Goal: Information Seeking & Learning: Learn about a topic

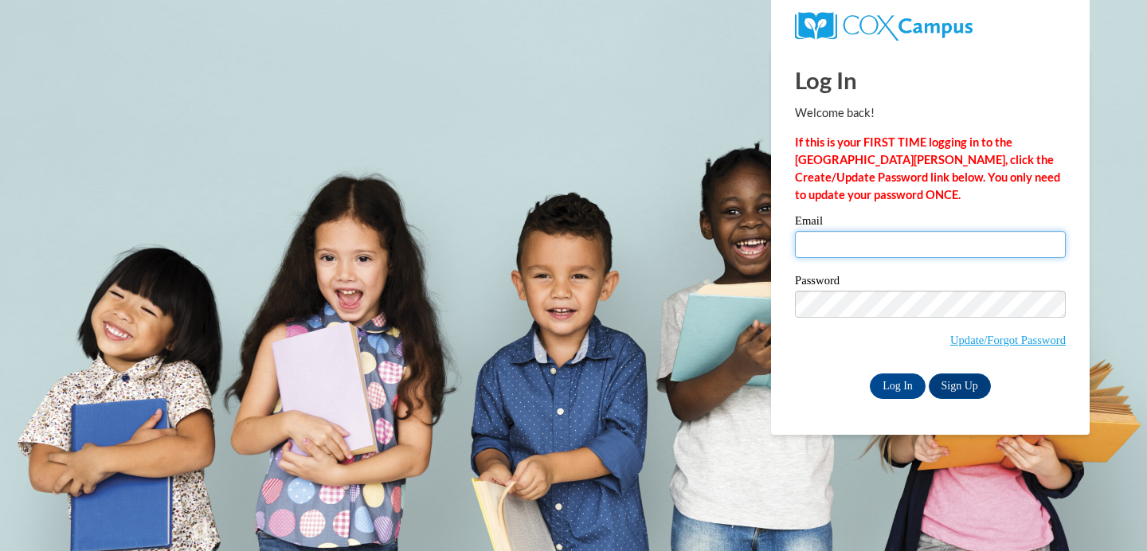
click at [906, 239] on input "Email" at bounding box center [930, 244] width 271 height 27
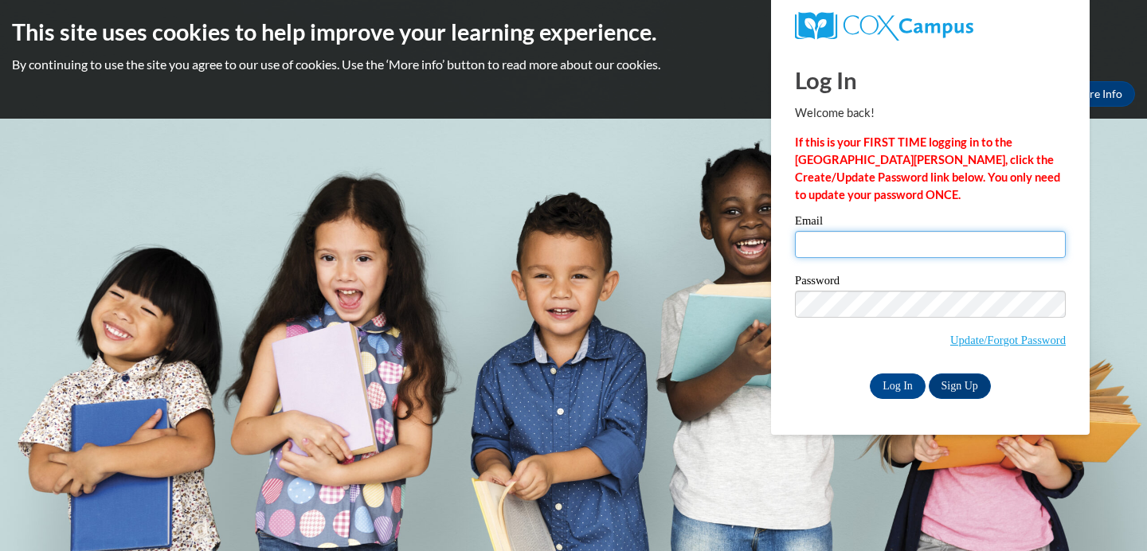
type input "retzlaff.mel@bristol.k12.wi.us"
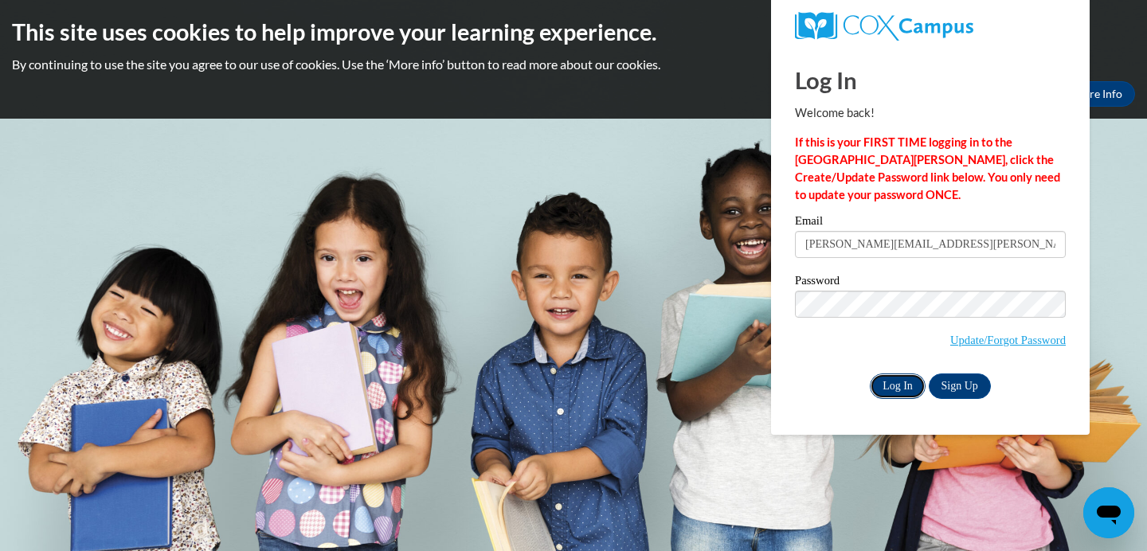
click at [912, 384] on input "Log In" at bounding box center [897, 385] width 56 height 25
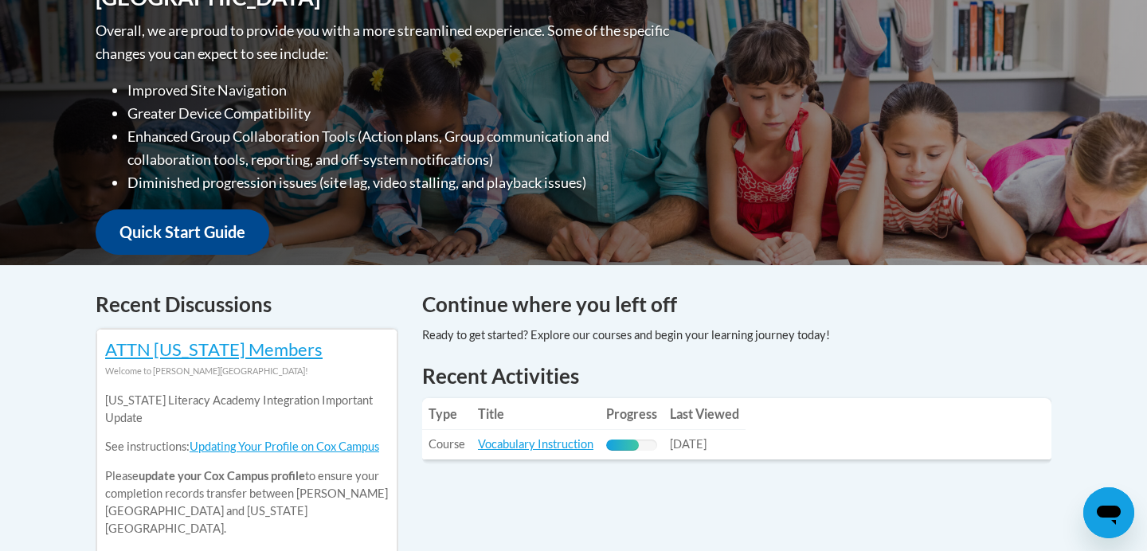
scroll to position [659, 0]
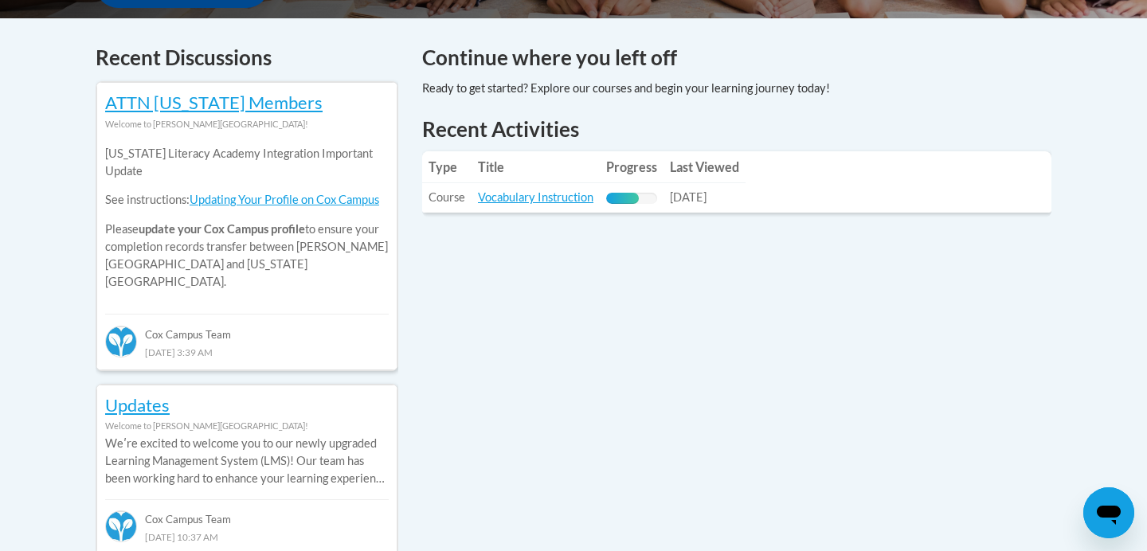
click at [560, 166] on th "Title" at bounding box center [535, 167] width 128 height 32
click at [541, 200] on link "Vocabulary Instruction" at bounding box center [535, 197] width 115 height 14
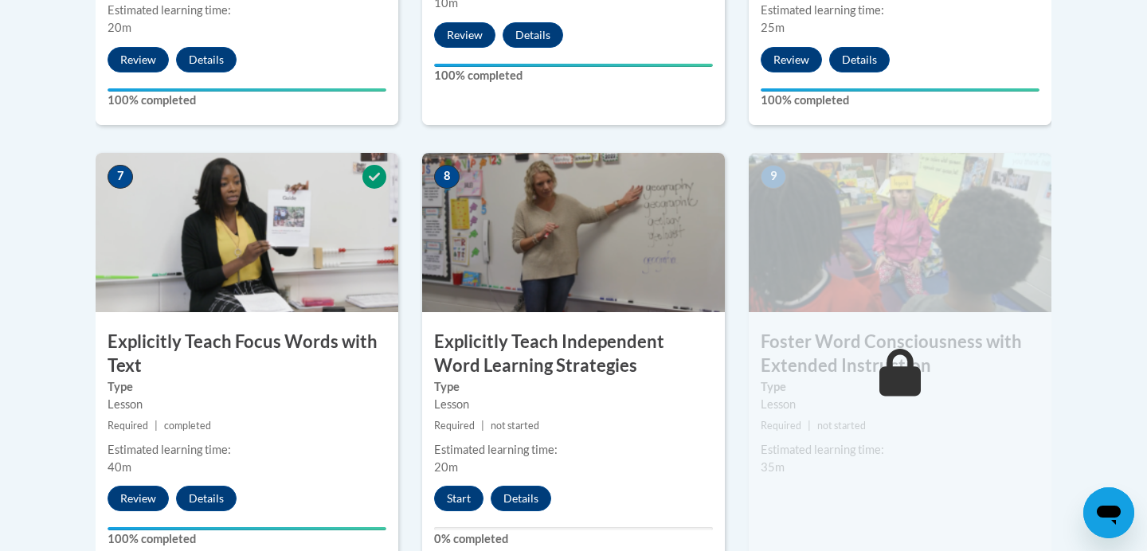
scroll to position [1554, 0]
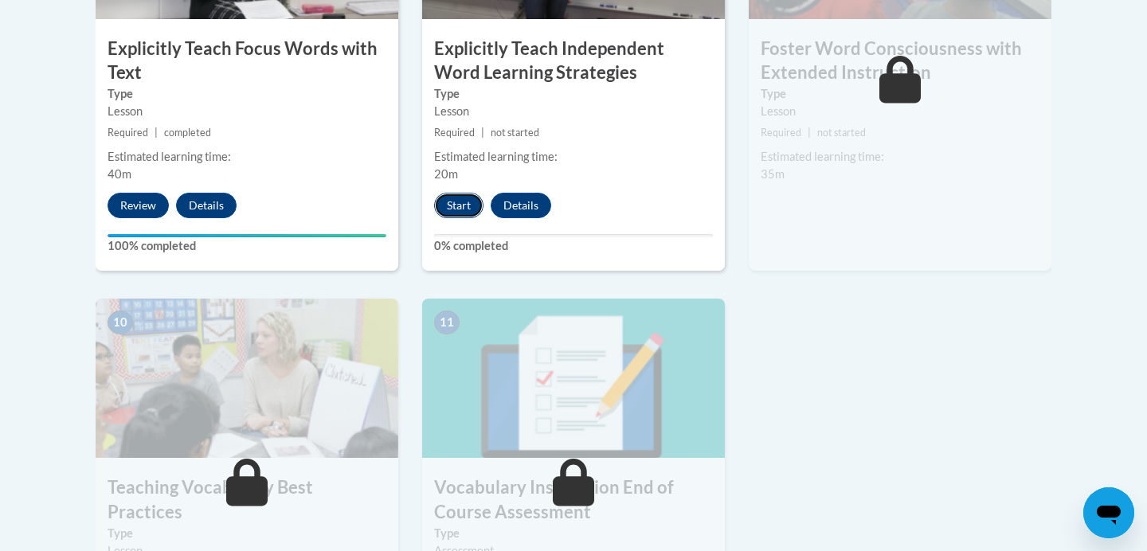
click at [455, 209] on button "Start" at bounding box center [458, 205] width 49 height 25
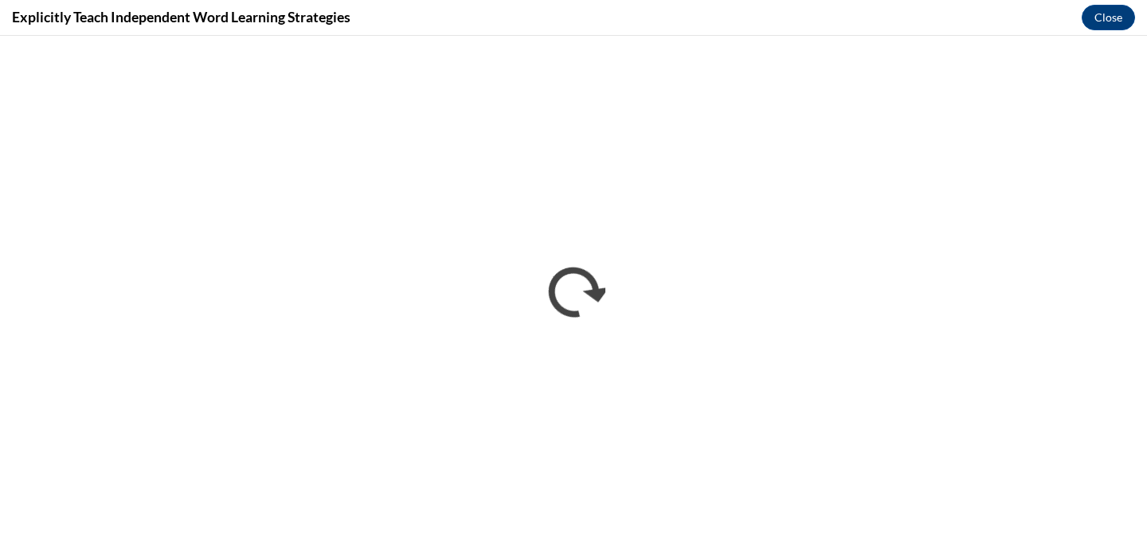
scroll to position [0, 0]
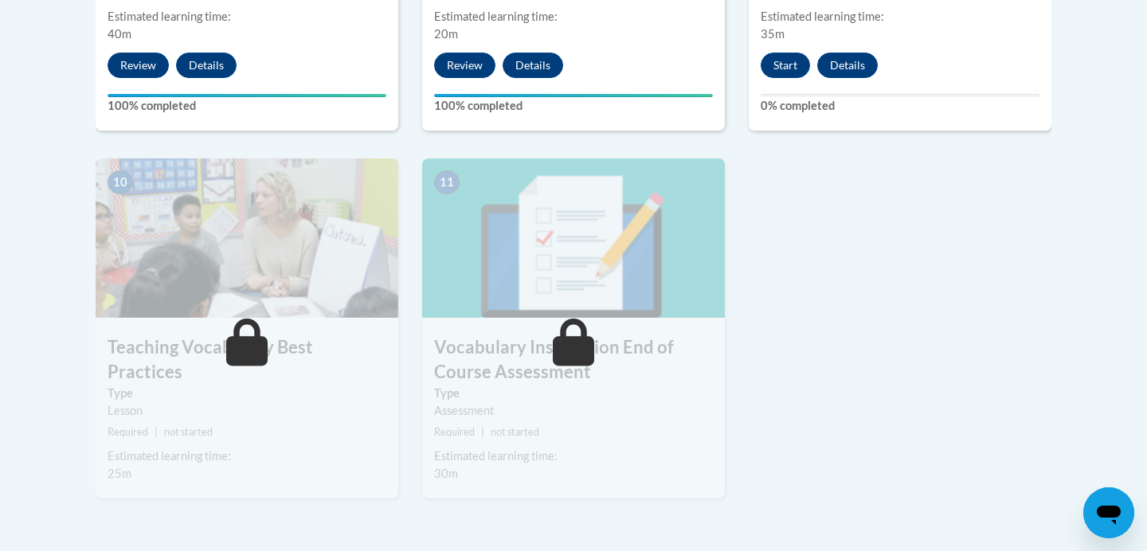
scroll to position [1530, 0]
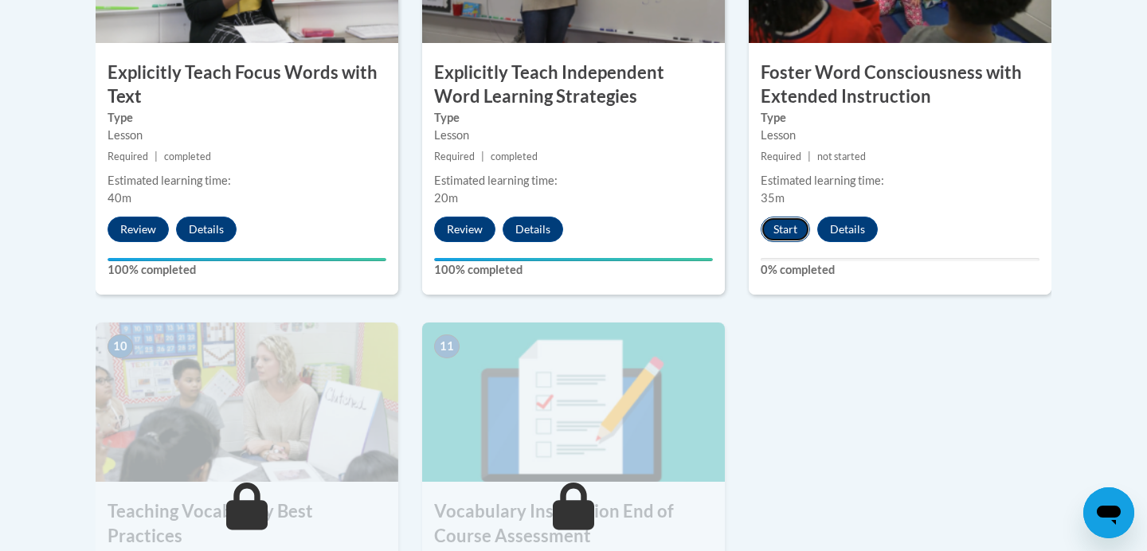
click at [793, 235] on button "Start" at bounding box center [784, 229] width 49 height 25
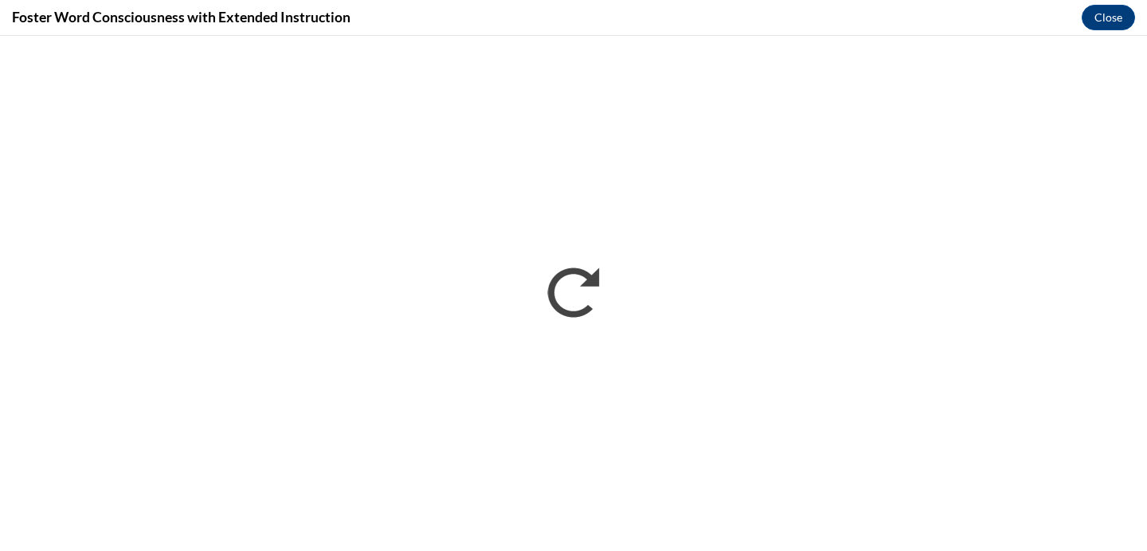
scroll to position [0, 0]
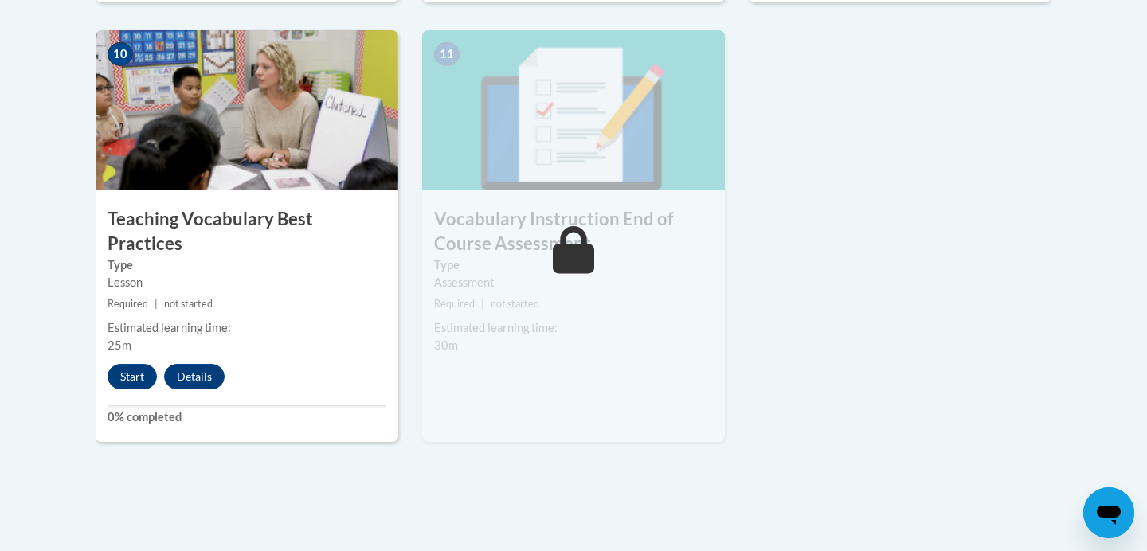
scroll to position [1903, 0]
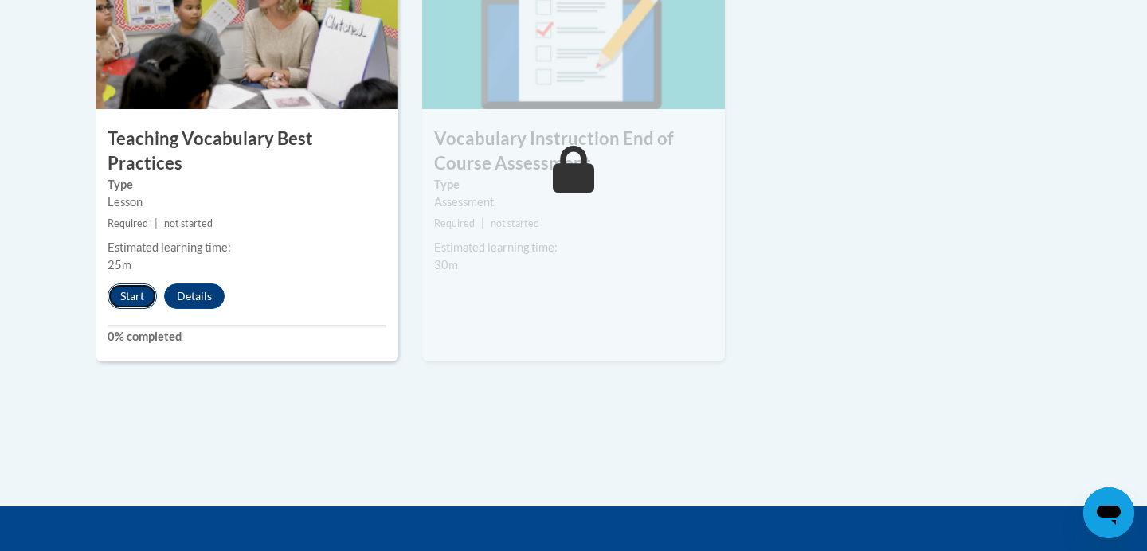
click at [130, 283] on button "Start" at bounding box center [131, 295] width 49 height 25
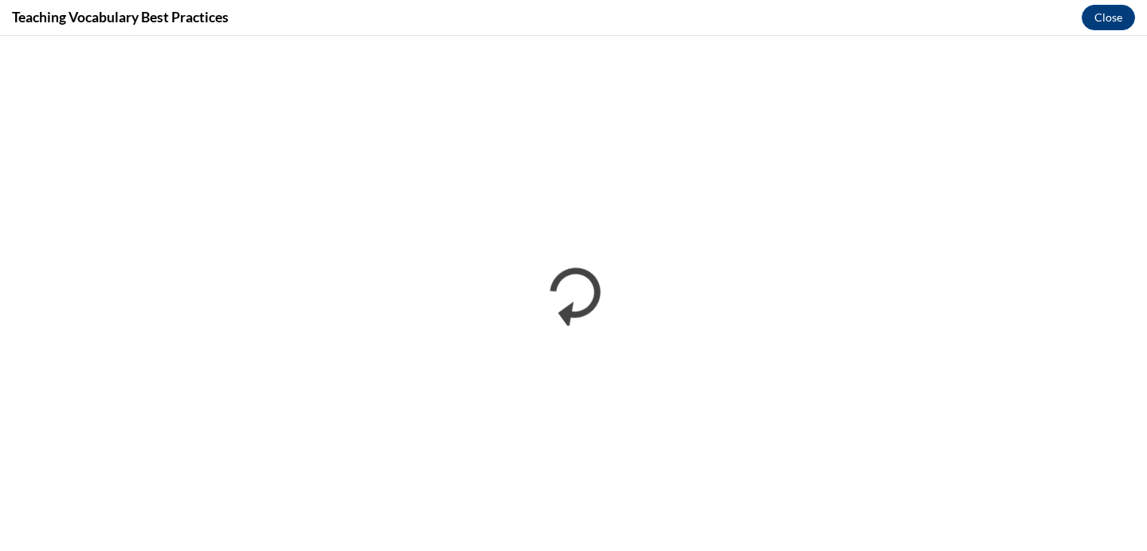
scroll to position [0, 0]
